Goal: Transaction & Acquisition: Purchase product/service

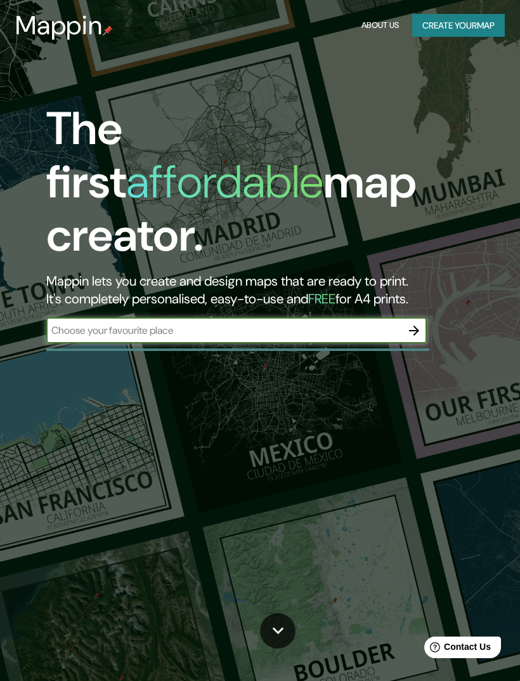
click at [340, 323] on input "text" at bounding box center [223, 330] width 355 height 15
type input "Aesop Thailand"
click at [416, 323] on icon "button" at bounding box center [414, 330] width 15 height 15
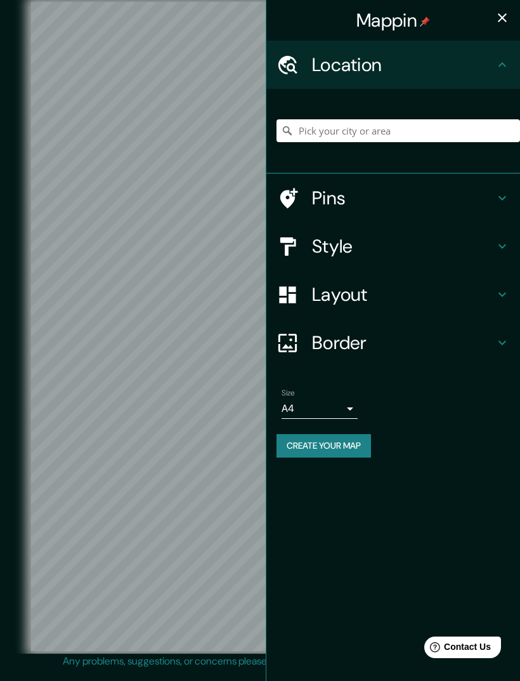
click at [447, 247] on h4 "Style" at bounding box center [403, 246] width 183 height 23
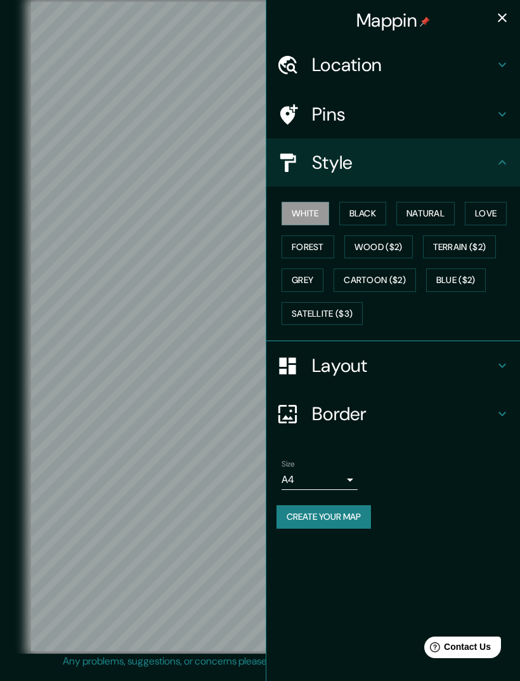
click at [372, 213] on button "Black" at bounding box center [363, 213] width 48 height 23
click at [301, 278] on button "Grey" at bounding box center [303, 279] width 42 height 23
click at [501, 16] on icon "button" at bounding box center [502, 17] width 9 height 9
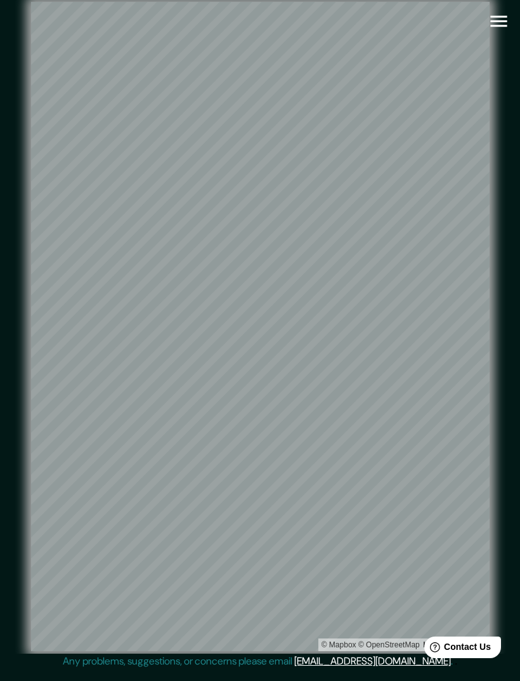
click at [504, 27] on icon "button" at bounding box center [499, 21] width 22 height 22
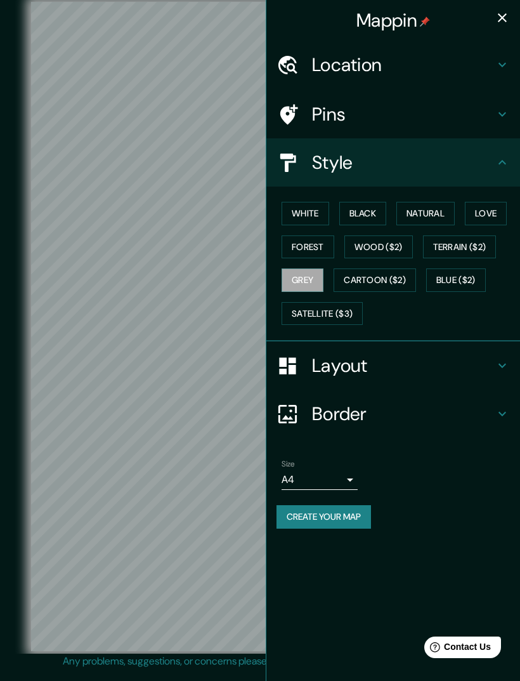
click at [485, 67] on h4 "Location" at bounding box center [403, 64] width 183 height 23
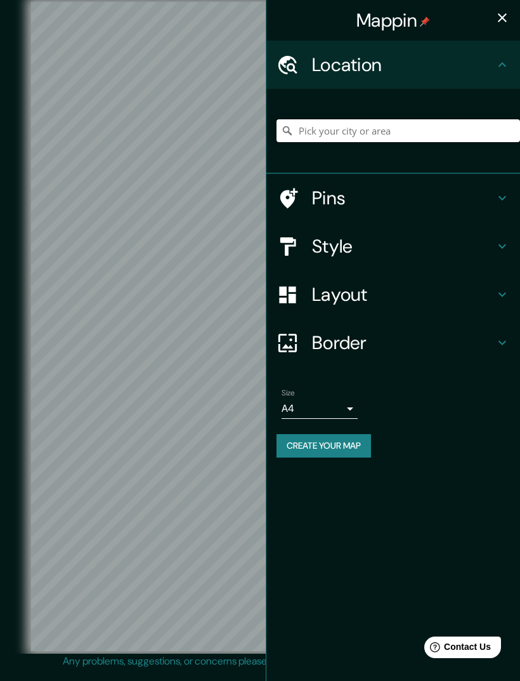
click at [401, 130] on input "Pick your city or area" at bounding box center [399, 130] width 244 height 23
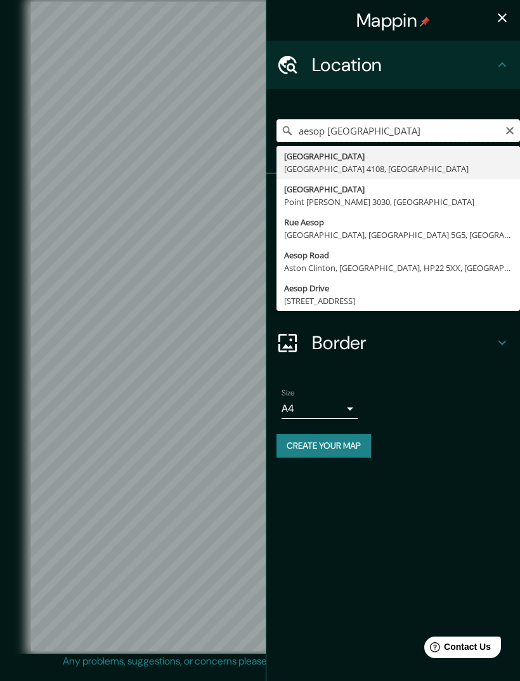
type input "Aesop Street, Coopers Plains Queensland 4108, Australia"
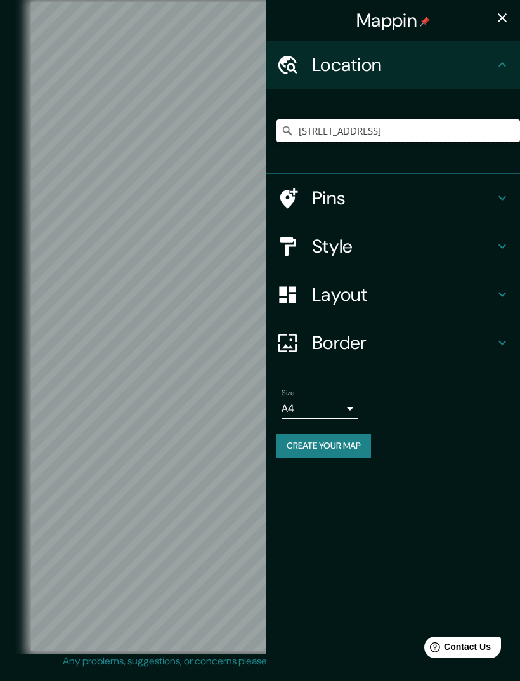
click at [440, 126] on input "Aesop Street, Coopers Plains Queensland 4108, Australia" at bounding box center [399, 130] width 244 height 23
click at [443, 127] on input "Aesop Street, Coopers Plains Queensland 4108, Australia" at bounding box center [399, 130] width 244 height 23
click at [409, 131] on input "Pick your city or area" at bounding box center [399, 130] width 244 height 23
paste input "Aesop Thonglor"
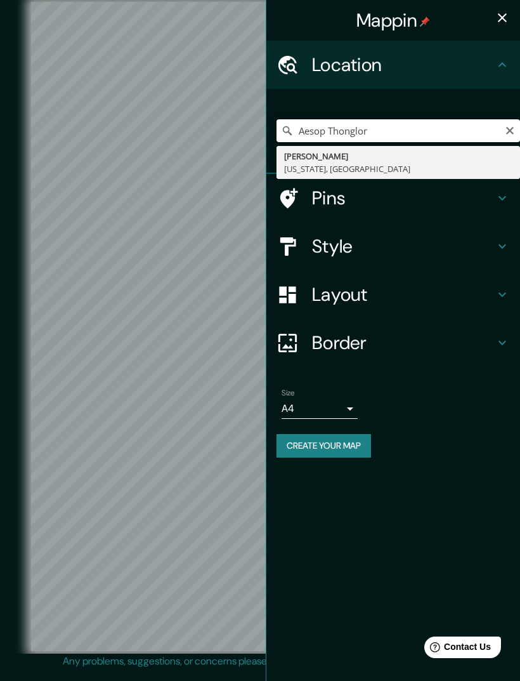
type input "Alsop, Virginia, United States"
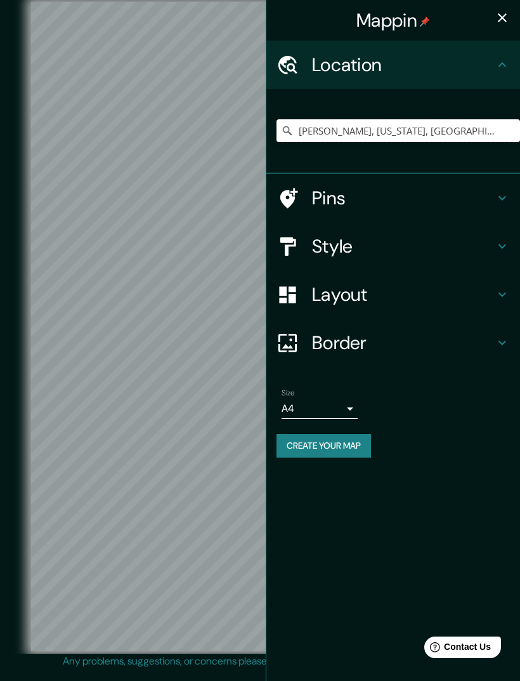
click at [429, 129] on input "Alsop, Virginia, United States" at bounding box center [399, 130] width 244 height 23
click at [429, 128] on input "Alsop, Virginia, United States" at bounding box center [399, 130] width 244 height 23
click at [429, 131] on input "Alsop, Virginia, United States" at bounding box center [399, 130] width 244 height 23
click at [428, 131] on input "Alsop, Virginia, United States" at bounding box center [399, 130] width 244 height 23
click at [412, 127] on input "Alsop, Virginia, United States" at bounding box center [399, 130] width 244 height 23
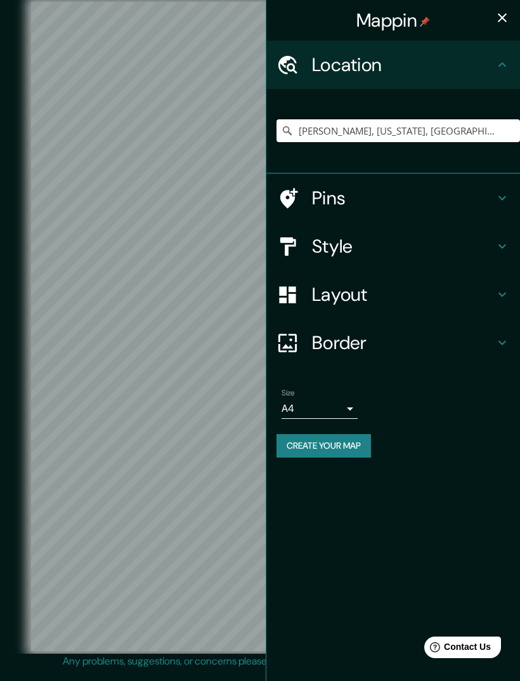
click at [414, 127] on input "Alsop, Virginia, United States" at bounding box center [399, 130] width 244 height 23
click at [396, 124] on input "[GEOGRAPHIC_DATA]" at bounding box center [399, 130] width 244 height 23
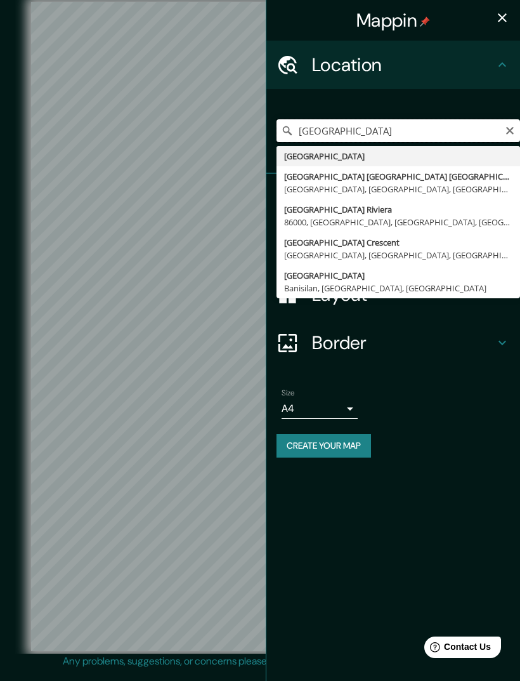
paste input "Aesop Thonglor"
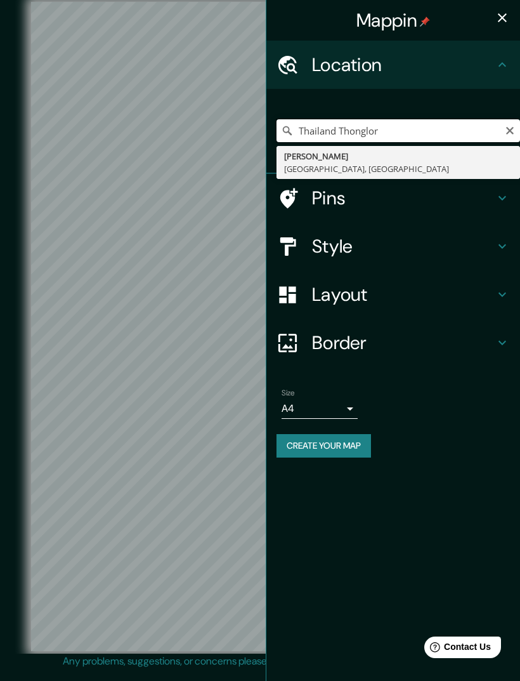
click at [369, 135] on input "Thailand Thonglor" at bounding box center [399, 130] width 244 height 23
click at [367, 135] on input "Thailand Thonglor" at bounding box center [399, 130] width 244 height 23
click at [367, 134] on input "Thailand Thonglor" at bounding box center [399, 130] width 244 height 23
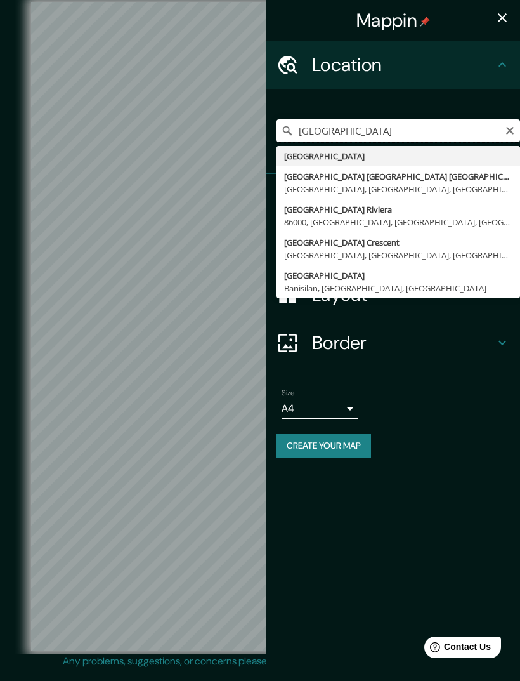
click at [304, 121] on input "[GEOGRAPHIC_DATA]" at bounding box center [399, 130] width 244 height 23
click at [303, 120] on input "[GEOGRAPHIC_DATA]" at bounding box center [399, 130] width 244 height 23
paste input "Thonglor"
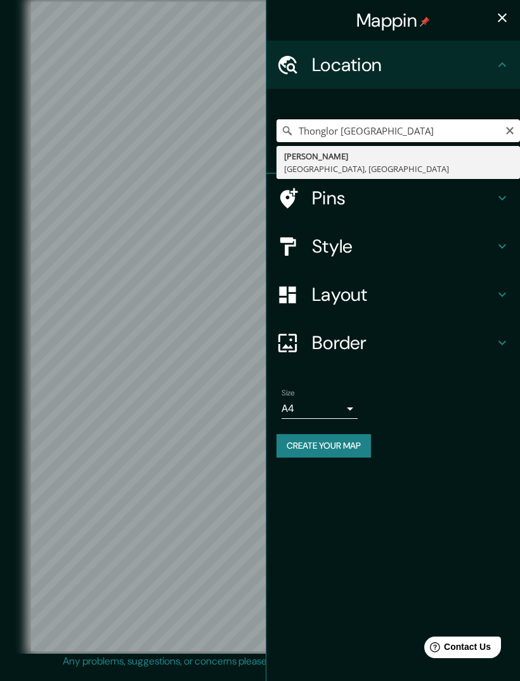
type input "Soi Thonglo, 62000, Mueang Kamphaeng Phet, Kamphaeng Phet, Thailand"
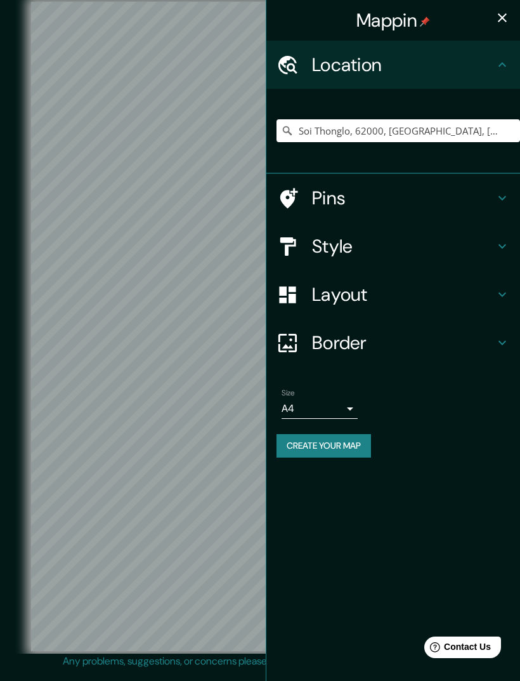
click at [417, 295] on h4 "Layout" at bounding box center [403, 294] width 183 height 23
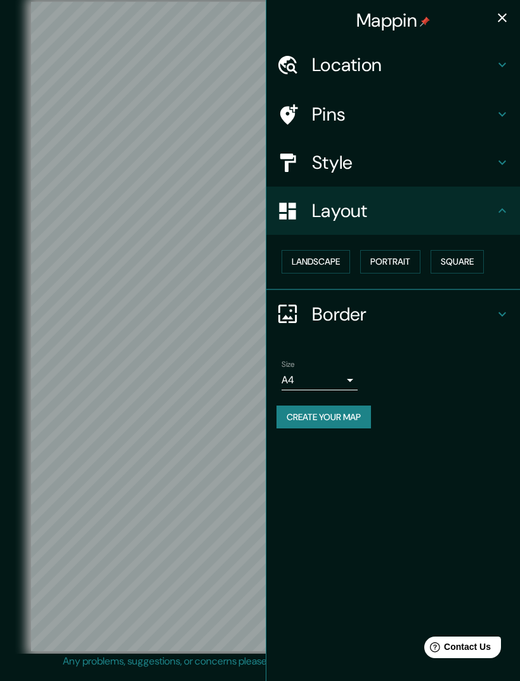
click at [504, 213] on icon at bounding box center [502, 210] width 15 height 15
click at [505, 213] on icon at bounding box center [502, 210] width 15 height 15
click at [509, 164] on icon at bounding box center [502, 162] width 15 height 15
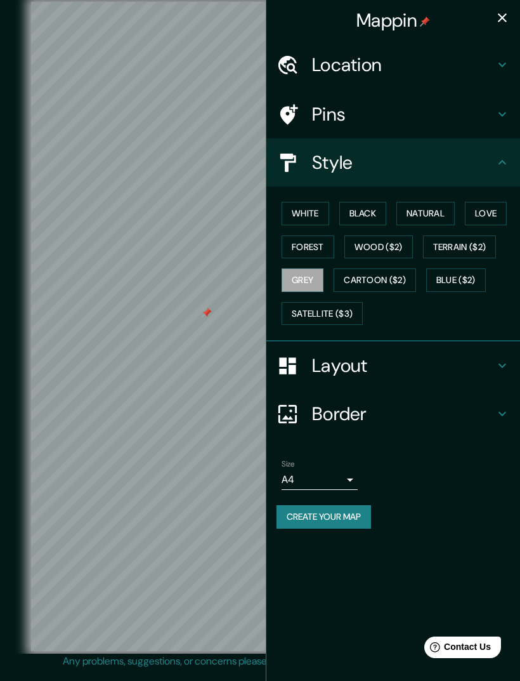
click at [513, 23] on button "button" at bounding box center [502, 17] width 25 height 25
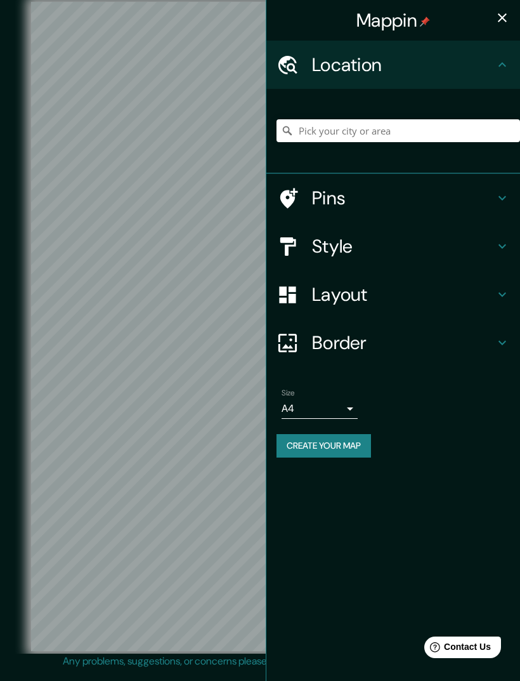
click at [447, 245] on h4 "Style" at bounding box center [403, 246] width 183 height 23
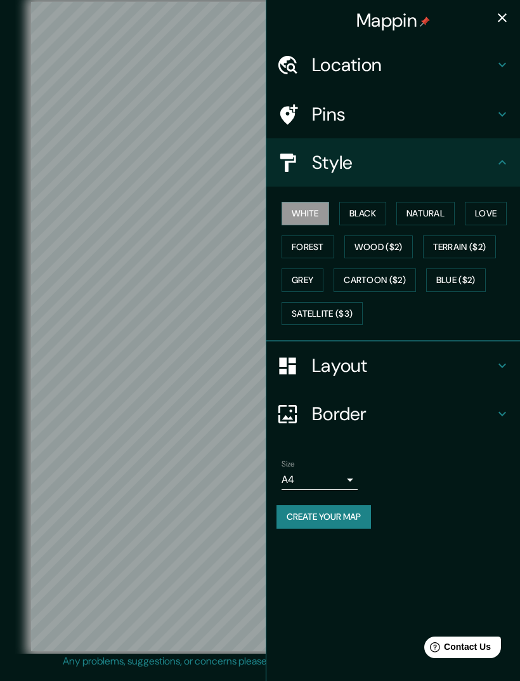
click at [315, 273] on button "Grey" at bounding box center [303, 279] width 42 height 23
click at [489, 71] on h4 "Location" at bounding box center [403, 64] width 183 height 23
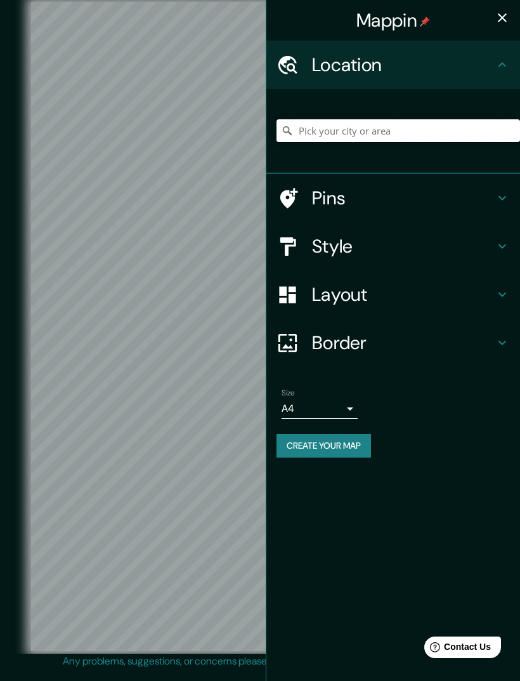
click at [424, 126] on input "Pick your city or area" at bounding box center [399, 130] width 244 height 23
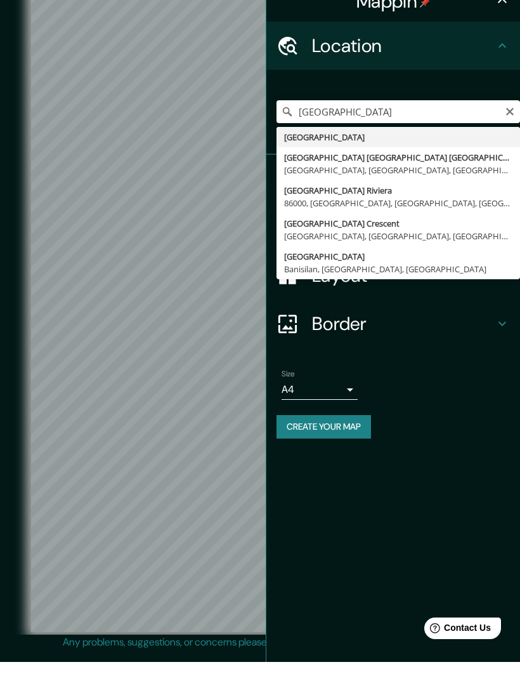
type input "[GEOGRAPHIC_DATA] [STREET_ADDRESS]"
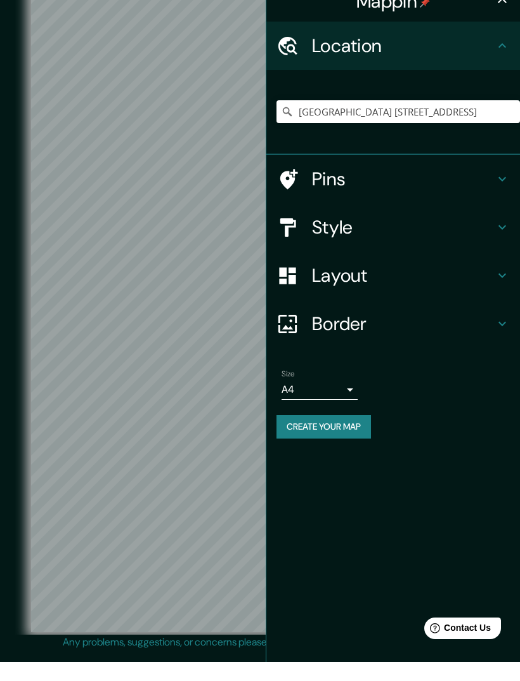
scroll to position [19, 0]
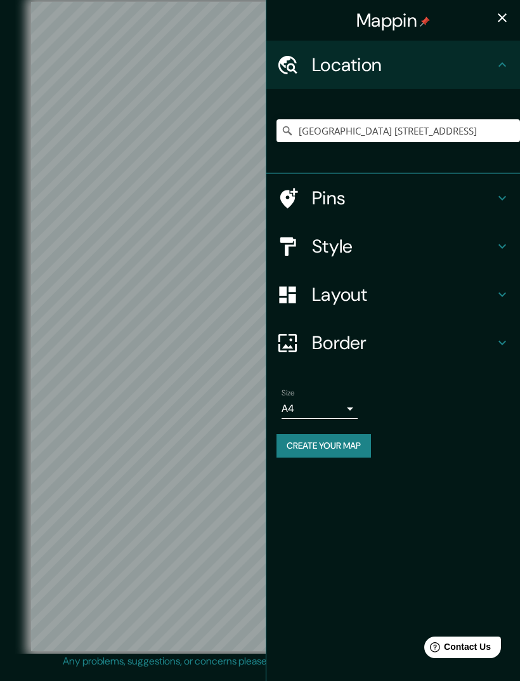
click at [344, 443] on button "Create your map" at bounding box center [324, 445] width 95 height 23
